Goal: Transaction & Acquisition: Purchase product/service

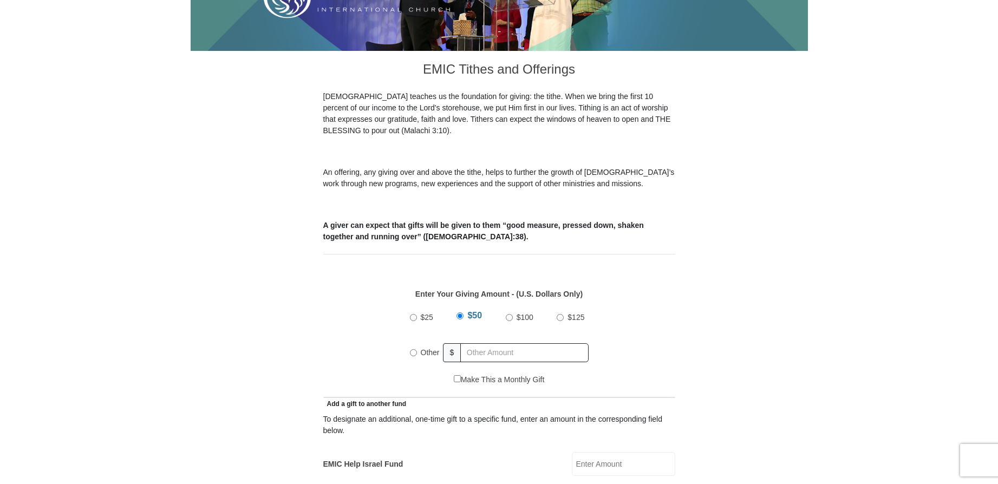
scroll to position [271, 0]
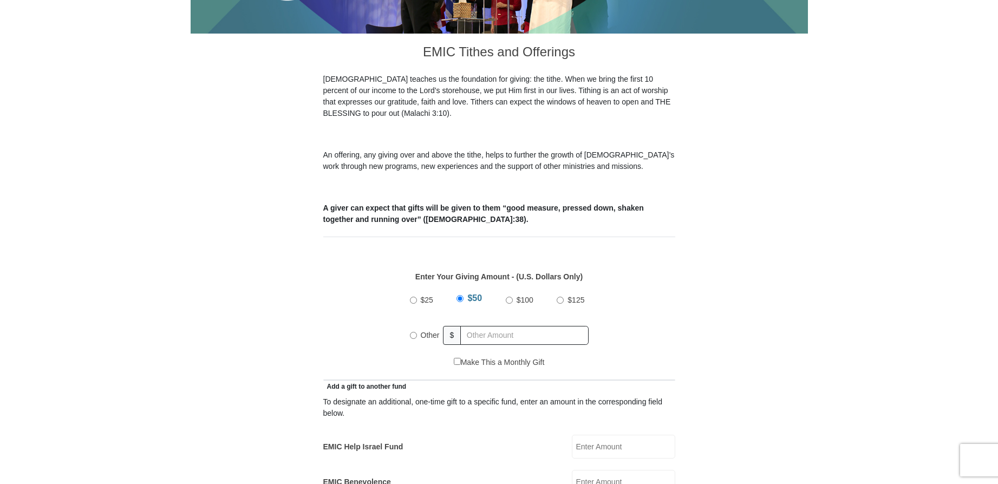
click at [414, 332] on input "Other" at bounding box center [413, 335] width 7 height 7
radio input "true"
click at [506, 326] on input "text" at bounding box center [527, 335] width 124 height 19
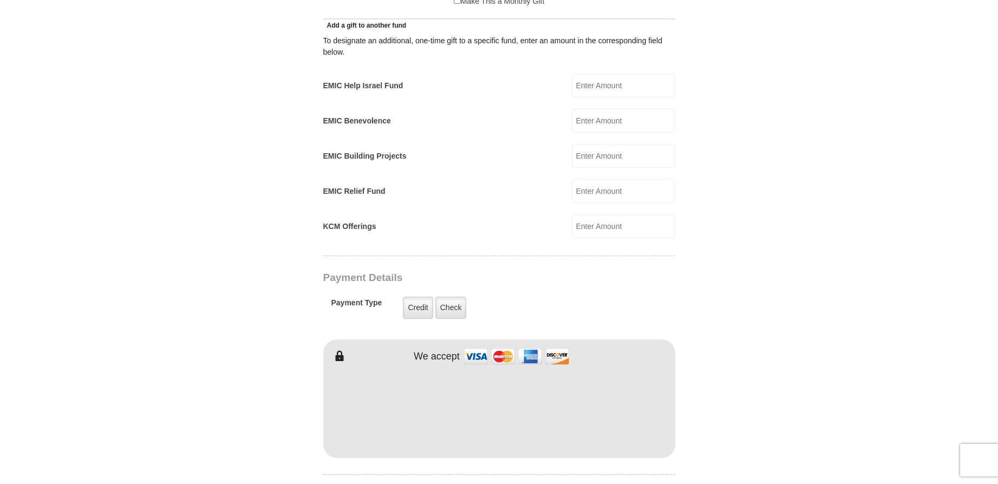
scroll to position [650, 0]
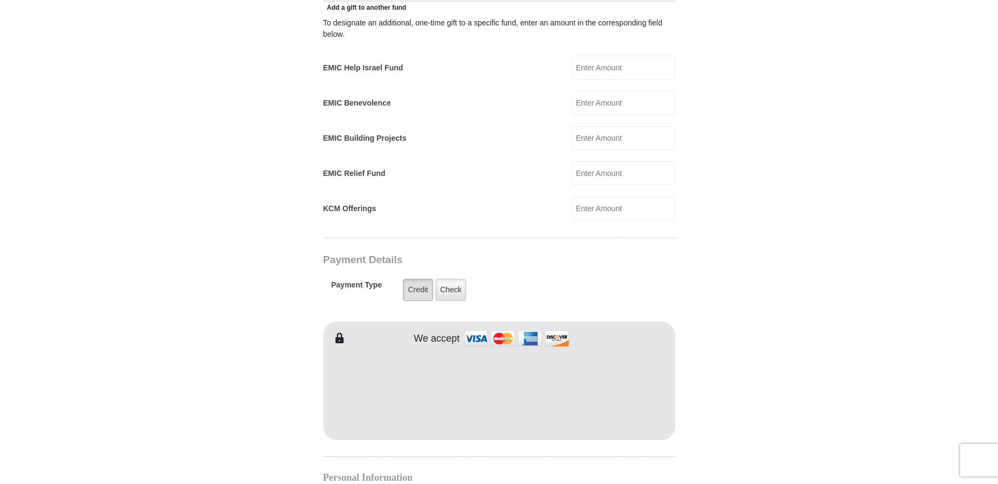
type input "4220.00"
click at [421, 279] on label "Credit" at bounding box center [418, 290] width 30 height 22
click at [0, 0] on input "Credit" at bounding box center [0, 0] width 0 height 0
type input "[PERSON_NAME]"
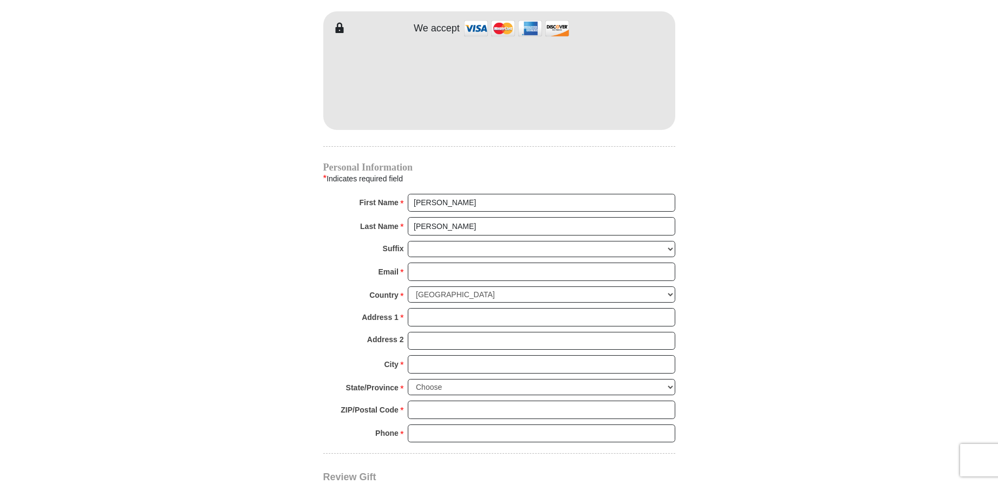
scroll to position [975, 0]
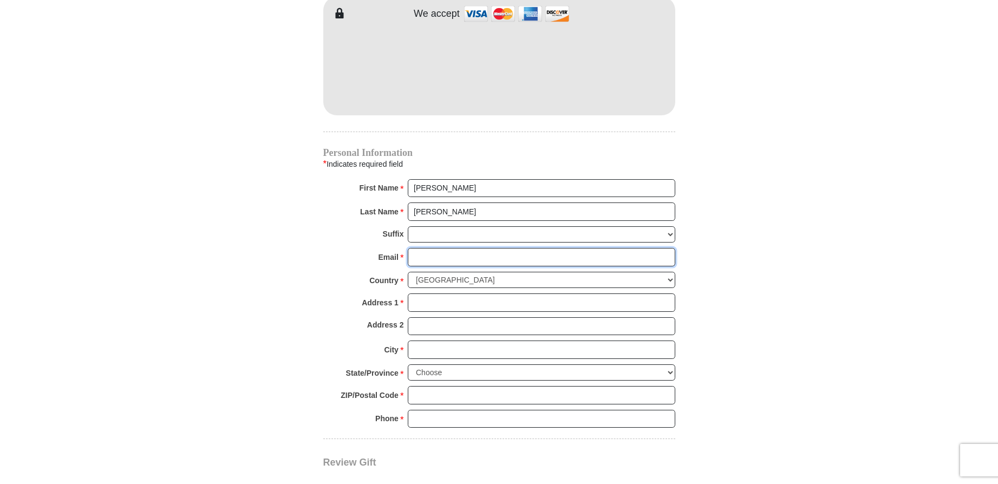
click at [454, 248] on input "Email *" at bounding box center [541, 257] width 267 height 18
type input "[PERSON_NAME][EMAIL_ADDRESS][DOMAIN_NAME]"
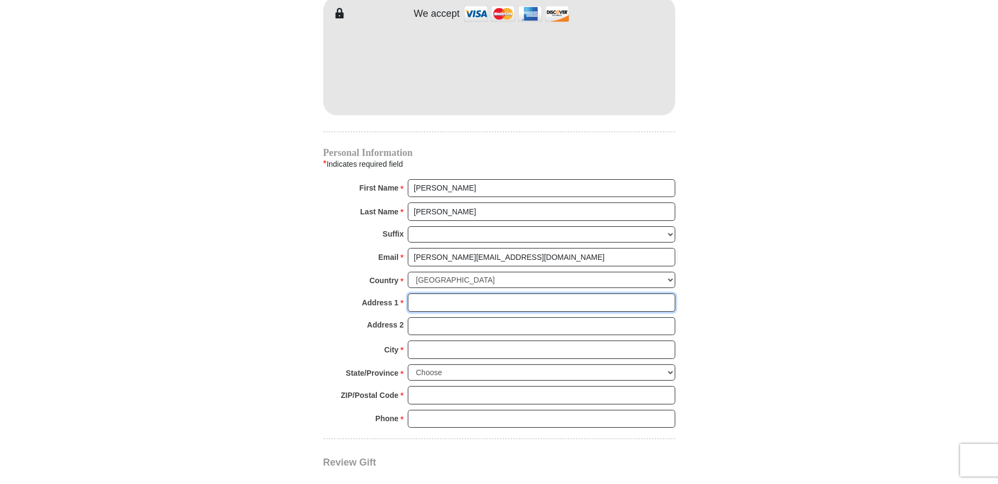
type input "[STREET_ADDRESS]"
type input "[PERSON_NAME]"
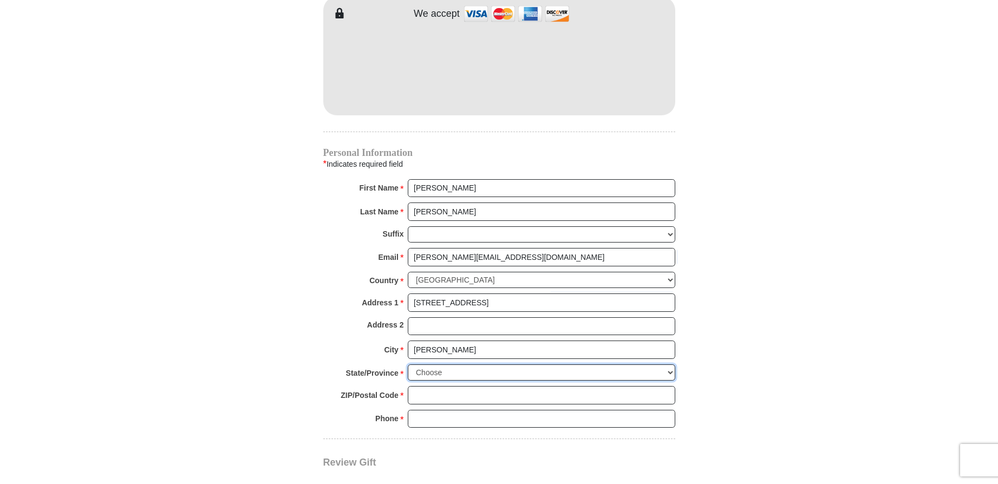
select select "KS"
type input "67460-8081"
click at [463, 410] on input "6202410103" at bounding box center [541, 419] width 267 height 18
type input "6207558263"
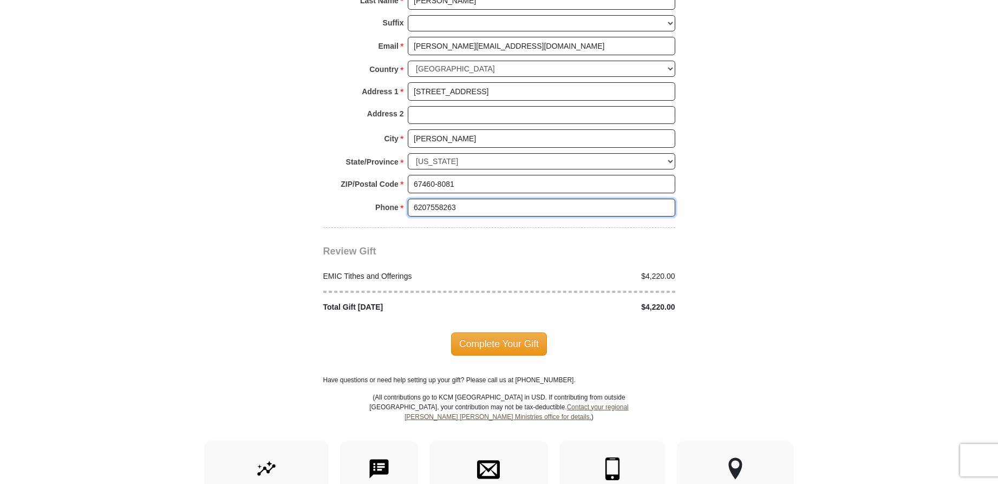
scroll to position [1191, 0]
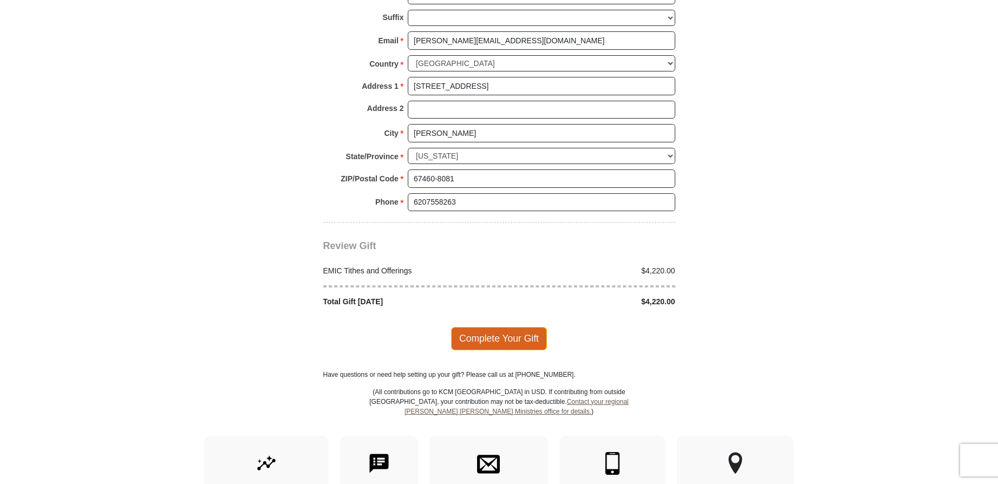
click at [515, 327] on span "Complete Your Gift" at bounding box center [499, 338] width 96 height 23
